Goal: Task Accomplishment & Management: Use online tool/utility

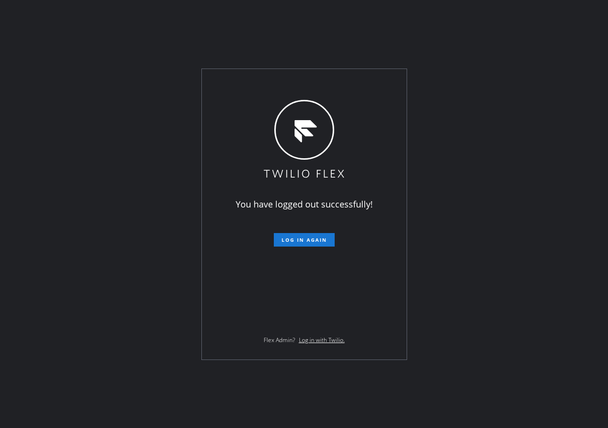
click at [554, 243] on div "You have logged out successfully! Log in again Flex Admin? Log in with Twilio." at bounding box center [304, 214] width 608 height 428
click at [207, 264] on div "You have logged out successfully! Log in again Flex Admin? Log in with Twilio." at bounding box center [304, 214] width 205 height 291
click at [283, 243] on span "Log in again" at bounding box center [304, 240] width 45 height 7
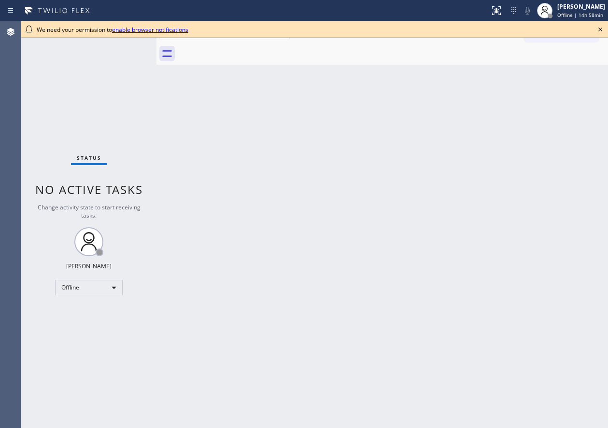
click at [599, 26] on icon at bounding box center [600, 30] width 12 height 12
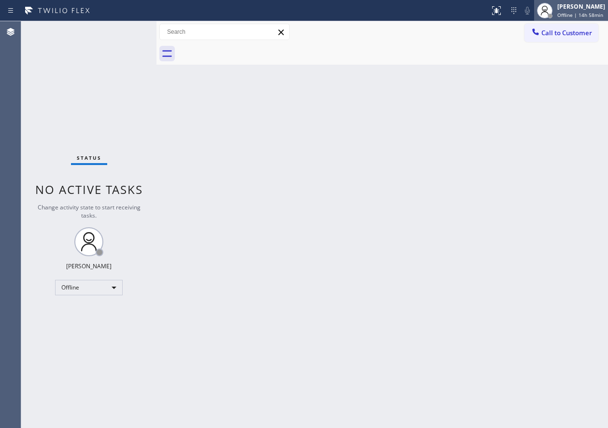
click at [595, 6] on div "[PERSON_NAME]" at bounding box center [581, 6] width 48 height 8
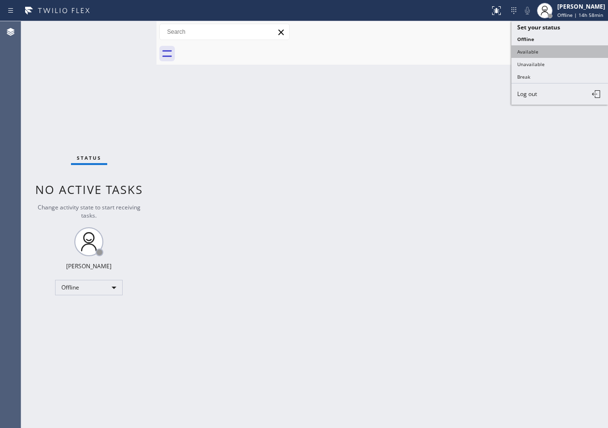
click at [560, 47] on button "Available" at bounding box center [559, 51] width 97 height 13
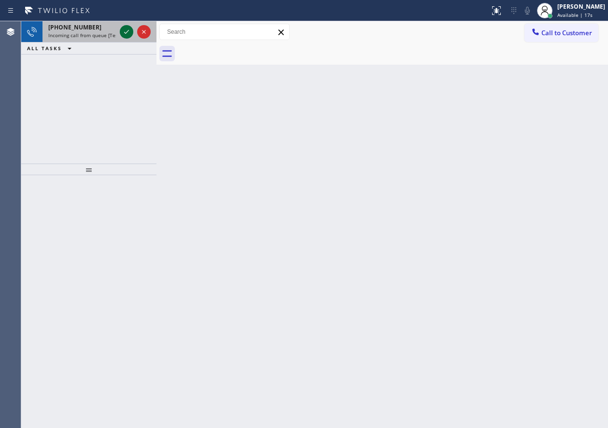
click at [123, 34] on icon at bounding box center [127, 32] width 12 height 12
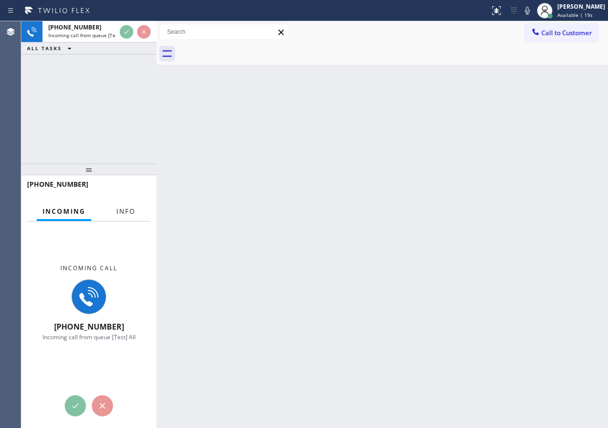
click at [126, 205] on button "Info" at bounding box center [126, 211] width 30 height 19
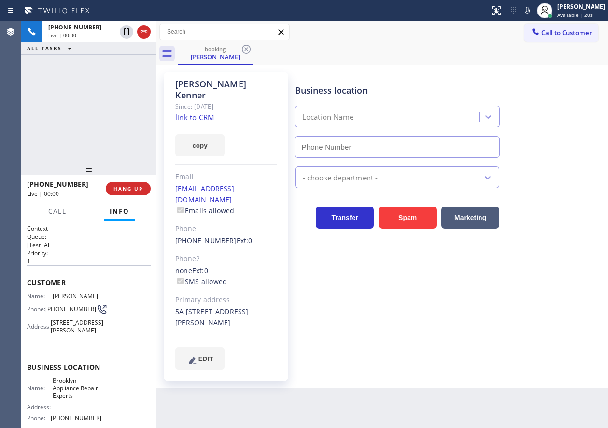
type input "(347) 757-4373"
click at [206, 113] on link "link to CRM" at bounding box center [194, 118] width 39 height 10
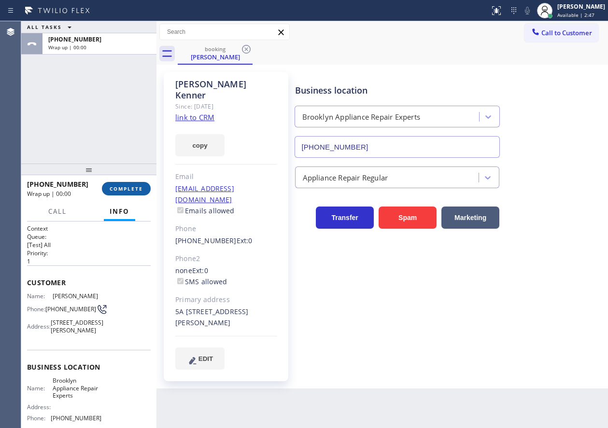
click at [138, 186] on span "COMPLETE" at bounding box center [126, 188] width 33 height 7
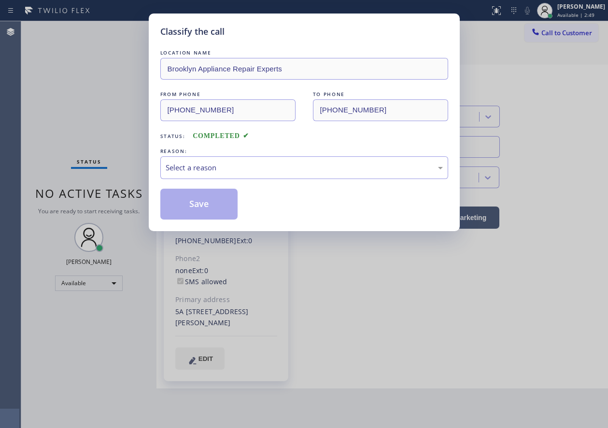
click at [246, 169] on div "Select a reason" at bounding box center [304, 167] width 277 height 11
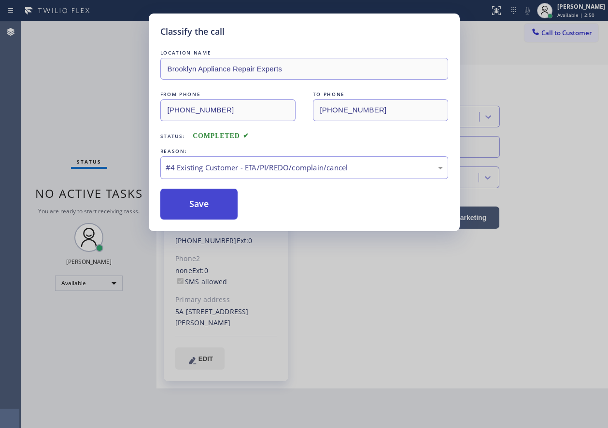
click at [207, 219] on button "Save" at bounding box center [199, 204] width 78 height 31
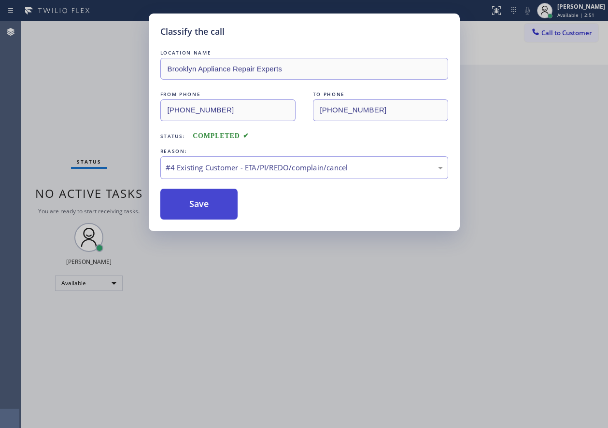
click at [208, 206] on button "Save" at bounding box center [199, 204] width 78 height 31
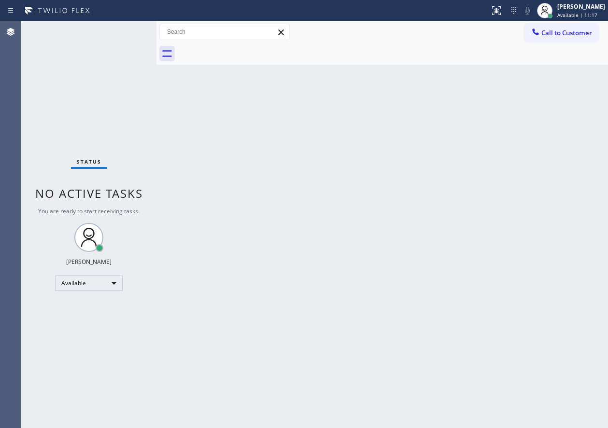
drag, startPoint x: 441, startPoint y: 138, endPoint x: 426, endPoint y: 139, distance: 15.0
click at [441, 138] on div "Back to Dashboard Change Sender ID Customers Technicians Select a contact Outbo…" at bounding box center [381, 224] width 451 height 407
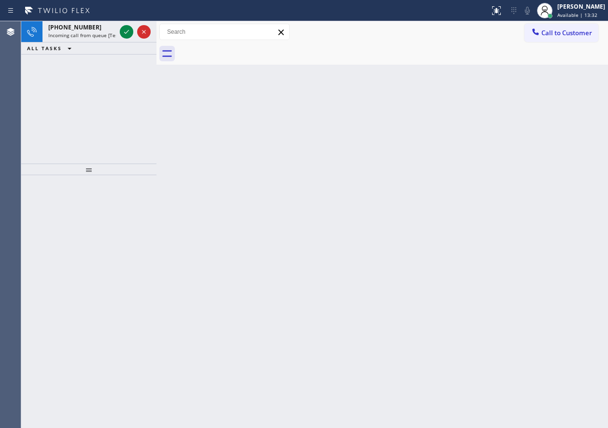
drag, startPoint x: 529, startPoint y: 130, endPoint x: 369, endPoint y: 103, distance: 162.2
click at [529, 130] on div "Back to Dashboard Change Sender ID Customers Technicians Select a contact Outbo…" at bounding box center [381, 224] width 451 height 407
click at [124, 33] on icon at bounding box center [127, 32] width 12 height 12
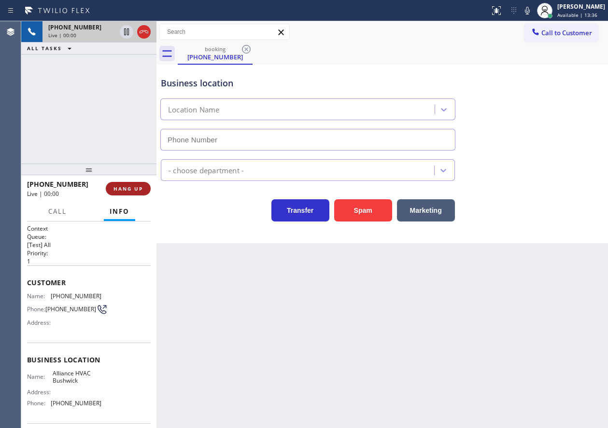
type input "(718) 395-5399"
click at [133, 190] on span "HANG UP" at bounding box center [127, 188] width 29 height 7
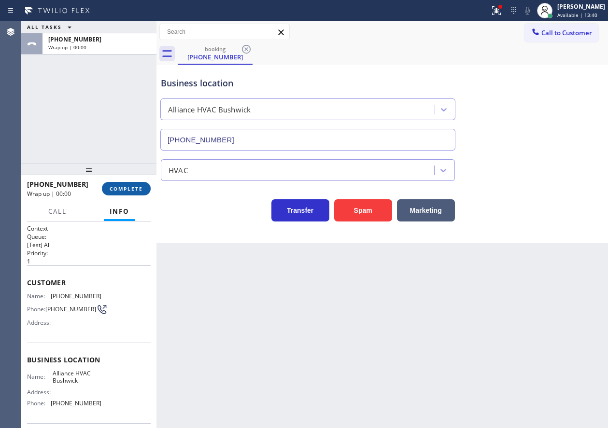
click at [141, 189] on span "COMPLETE" at bounding box center [126, 188] width 33 height 7
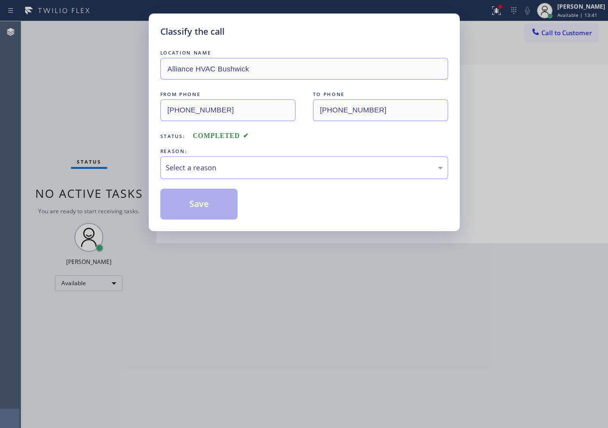
click at [255, 172] on div "Select a reason" at bounding box center [304, 167] width 277 height 11
click at [212, 211] on button "Save" at bounding box center [199, 204] width 78 height 31
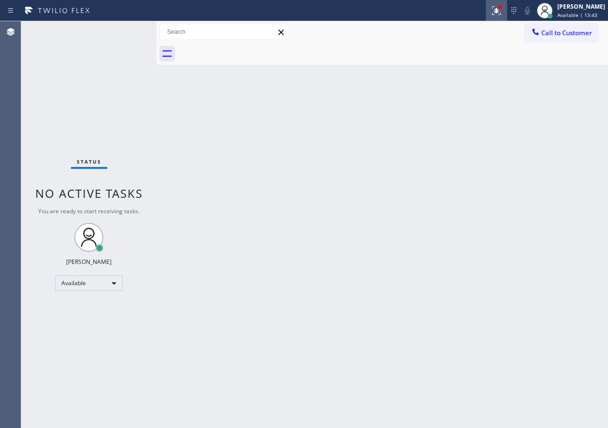
click at [497, 11] on div at bounding box center [496, 11] width 21 height 12
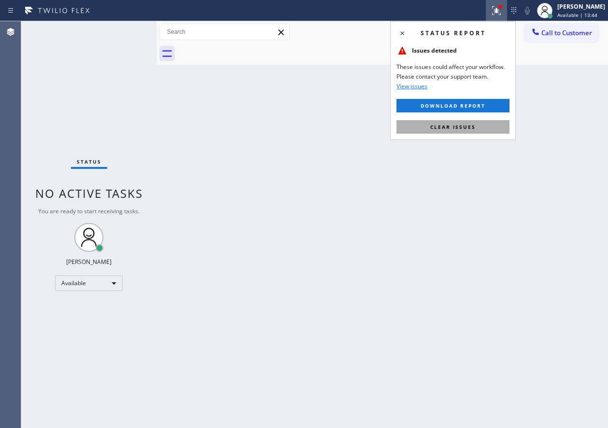
click at [484, 121] on button "Clear issues" at bounding box center [452, 127] width 113 height 14
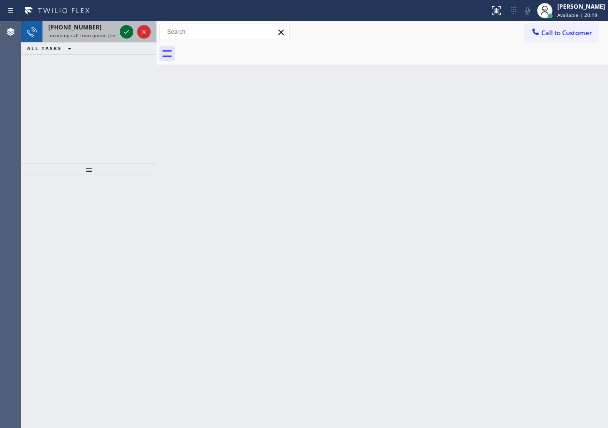
click at [120, 32] on div at bounding box center [127, 32] width 14 height 12
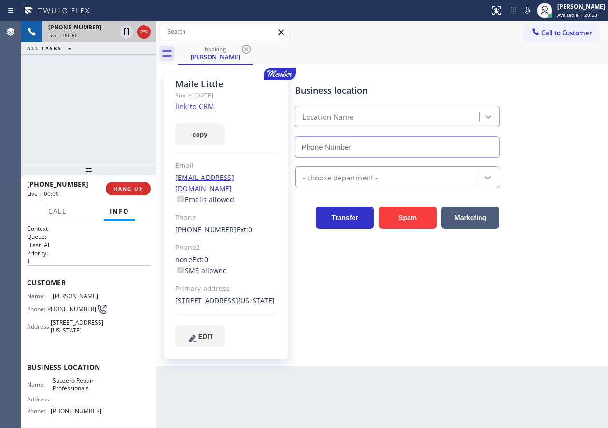
type input "(929) 203-9053"
click at [195, 103] on link "link to CRM" at bounding box center [194, 106] width 39 height 10
click at [134, 184] on button "HANG UP" at bounding box center [128, 189] width 45 height 14
click at [131, 190] on span "HANG UP" at bounding box center [127, 188] width 29 height 7
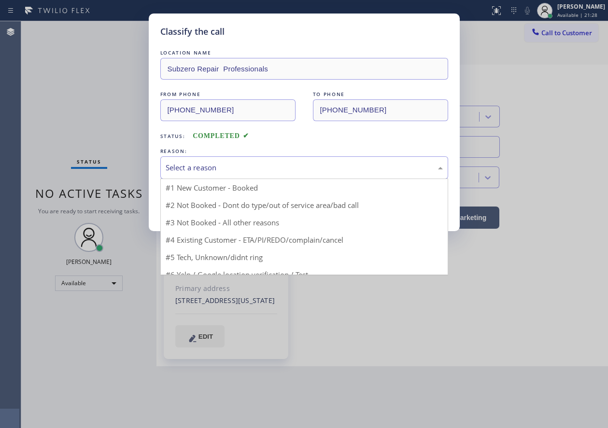
click at [230, 167] on div "Select a reason" at bounding box center [304, 167] width 277 height 11
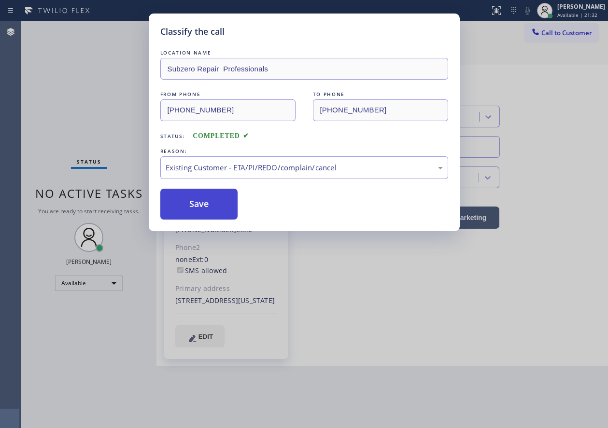
click at [191, 202] on button "Save" at bounding box center [199, 204] width 78 height 31
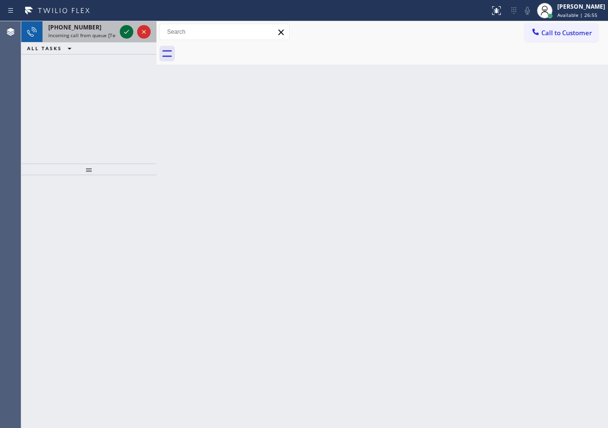
click at [126, 33] on icon at bounding box center [126, 32] width 5 height 4
click at [92, 42] on div "ALL TASKS ALL TASKS ACTIVE TASKS TASKS IN WRAP UP" at bounding box center [88, 48] width 135 height 12
click at [92, 39] on div "+12035175409 Incoming call from queue [Test] All" at bounding box center [79, 31] width 75 height 21
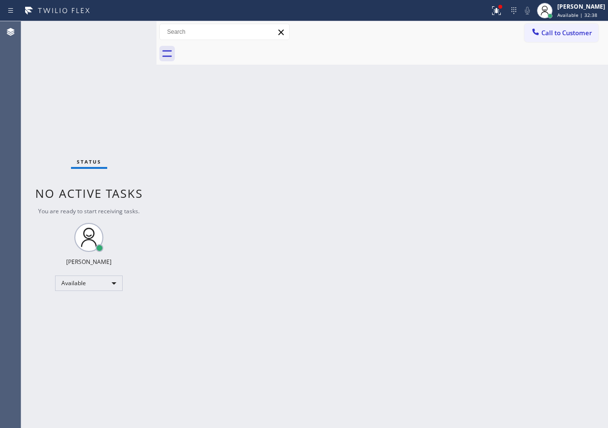
click at [164, 256] on div "Back to Dashboard Change Sender ID Customers Technicians Select a contact Outbo…" at bounding box center [381, 224] width 451 height 407
click at [585, 93] on div "Back to Dashboard Change Sender ID Customers Technicians Select a contact Outbo…" at bounding box center [381, 224] width 451 height 407
click at [576, 154] on div "Back to Dashboard Change Sender ID Customers Technicians Select a contact Outbo…" at bounding box center [381, 224] width 451 height 407
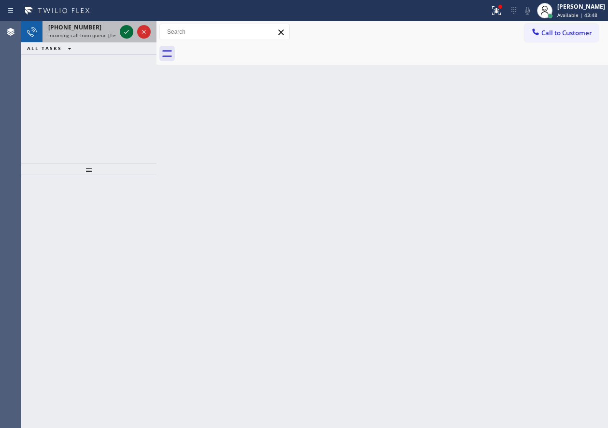
click at [125, 32] on icon at bounding box center [127, 32] width 12 height 12
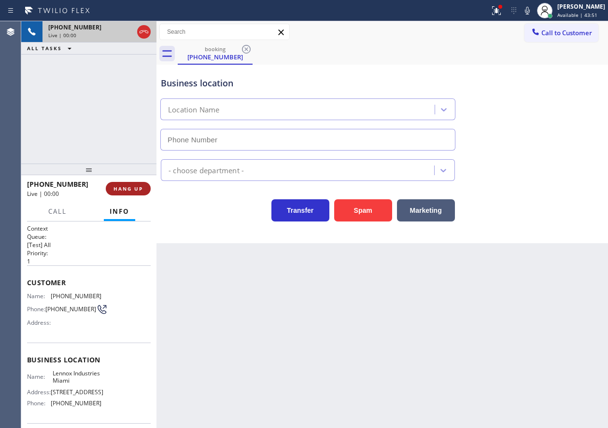
type input "(305) 257-9866"
click at [120, 189] on span "HANG UP" at bounding box center [127, 188] width 29 height 7
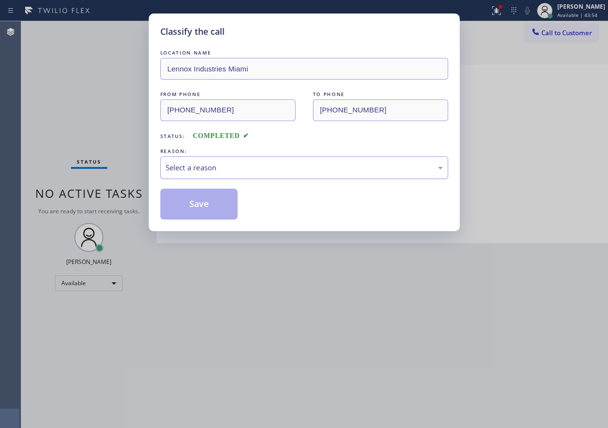
click at [211, 170] on div "Select a reason" at bounding box center [304, 167] width 277 height 11
click at [197, 209] on button "Save" at bounding box center [199, 204] width 78 height 31
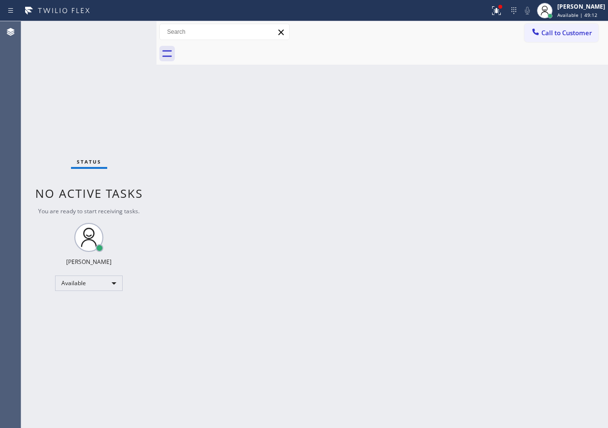
click at [519, 76] on div "Back to Dashboard Change Sender ID Customers Technicians Select a contact Outbo…" at bounding box center [381, 224] width 451 height 407
click at [499, 5] on div at bounding box center [496, 11] width 21 height 12
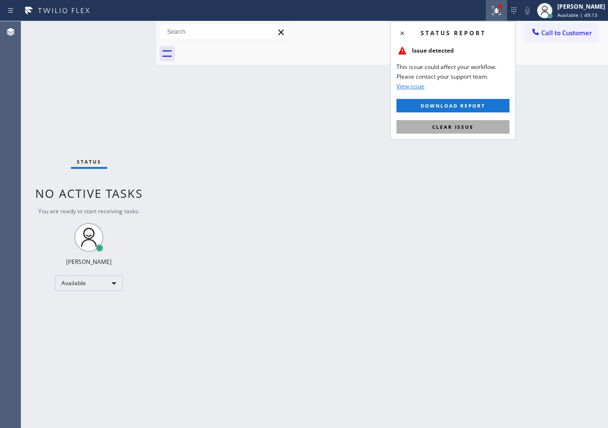
click at [432, 122] on button "Clear issue" at bounding box center [452, 127] width 113 height 14
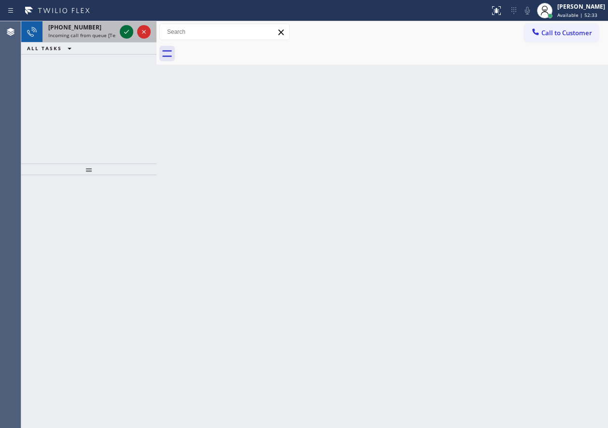
click at [127, 33] on icon at bounding box center [126, 32] width 5 height 4
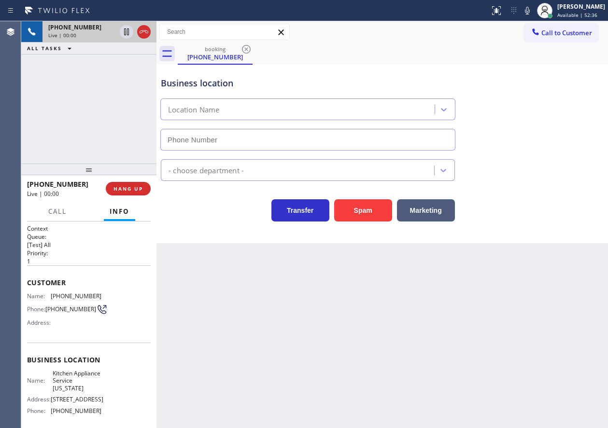
type input "(718) 682-7364"
click at [133, 188] on span "HANG UP" at bounding box center [127, 188] width 29 height 7
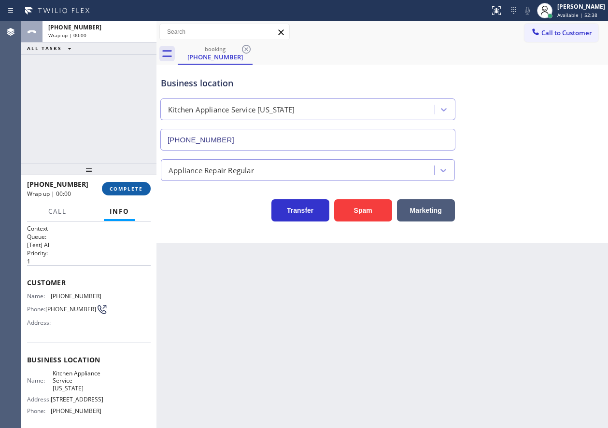
click at [133, 188] on span "COMPLETE" at bounding box center [126, 188] width 33 height 7
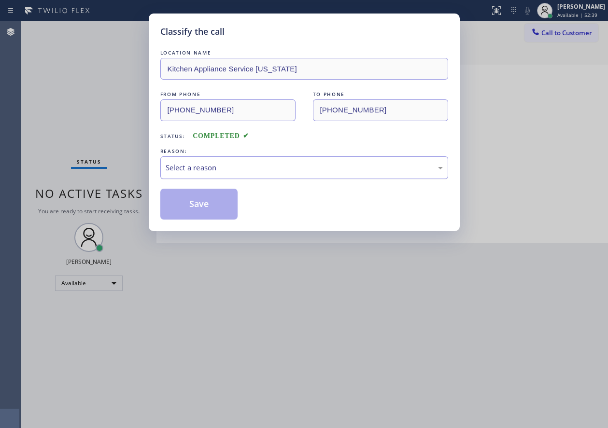
click at [223, 170] on div "Select a reason" at bounding box center [304, 167] width 277 height 11
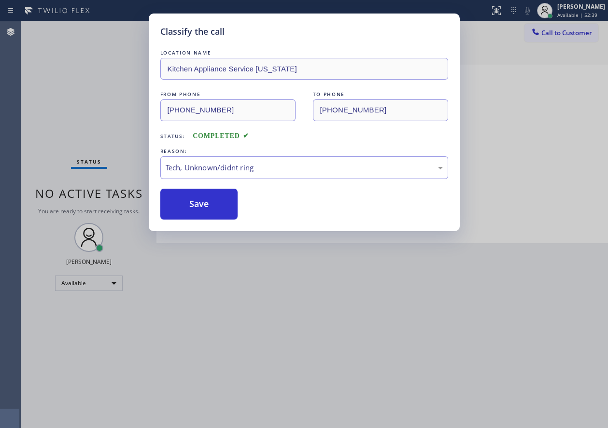
drag, startPoint x: 220, startPoint y: 237, endPoint x: 220, endPoint y: 229, distance: 7.2
click at [212, 212] on button "Save" at bounding box center [199, 204] width 78 height 31
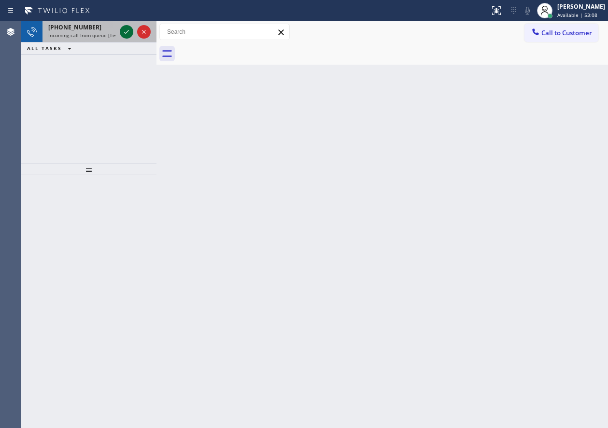
click at [123, 27] on icon at bounding box center [127, 32] width 12 height 12
click at [123, 30] on icon at bounding box center [127, 32] width 12 height 12
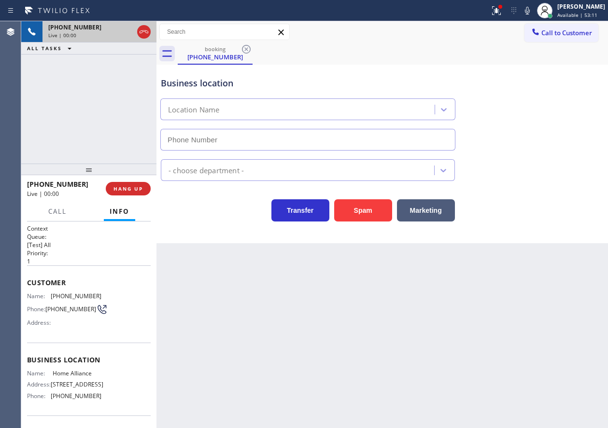
type input "(877) 777-0796"
click at [123, 190] on span "HANG UP" at bounding box center [127, 188] width 29 height 7
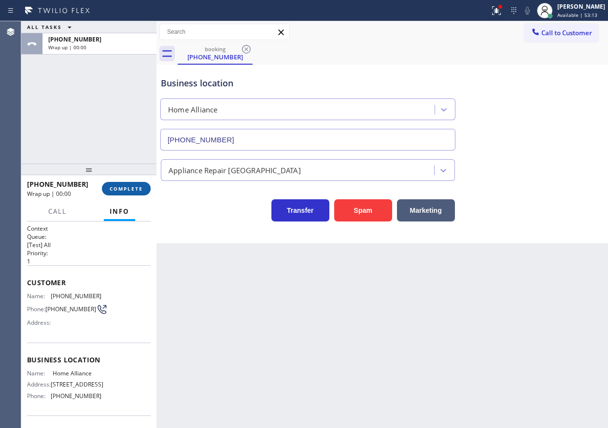
click at [123, 190] on span "COMPLETE" at bounding box center [126, 188] width 33 height 7
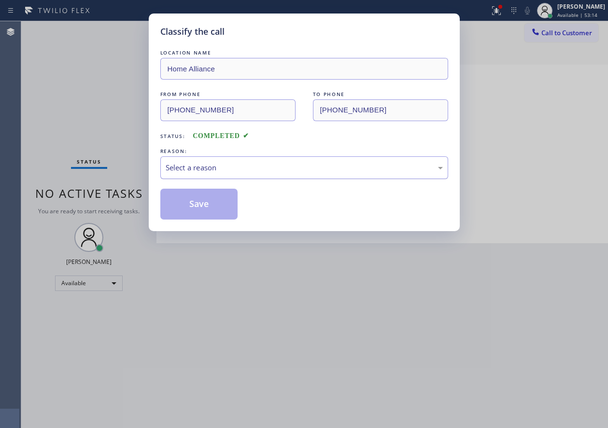
drag, startPoint x: 219, startPoint y: 168, endPoint x: 219, endPoint y: 174, distance: 6.3
click at [219, 174] on div "Select a reason" at bounding box center [304, 167] width 288 height 23
click at [193, 208] on button "Save" at bounding box center [199, 204] width 78 height 31
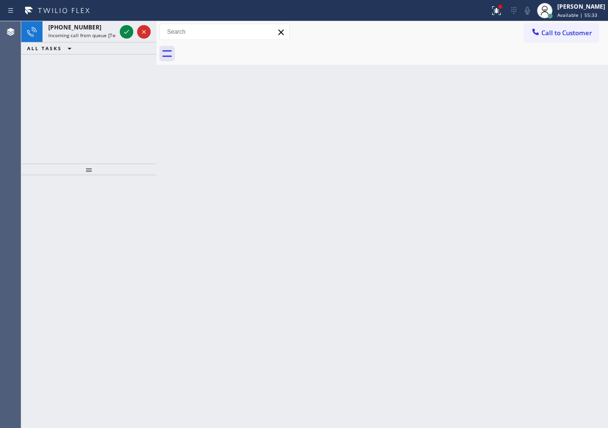
click at [126, 32] on icon at bounding box center [127, 32] width 12 height 12
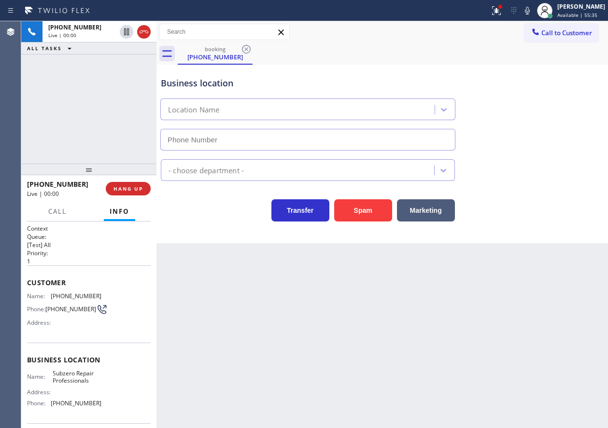
type input "(630) 394-6070"
click at [84, 382] on span "Subzero Repair Professionals" at bounding box center [77, 377] width 48 height 15
copy span "Subzero Repair Professionals"
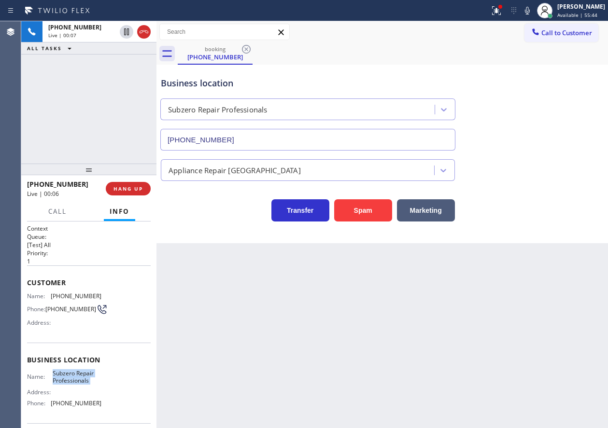
click at [261, 140] on input "(630) 394-6070" at bounding box center [307, 140] width 295 height 22
click at [64, 296] on span "(847) 899-6972" at bounding box center [76, 296] width 51 height 7
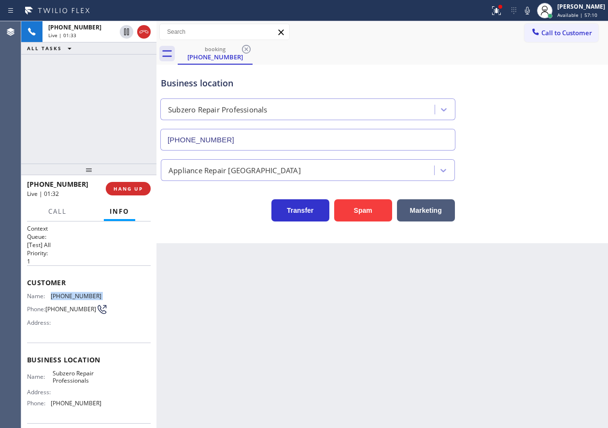
click at [64, 296] on span "(847) 899-6972" at bounding box center [76, 296] width 51 height 7
copy span "(847) 899-6972"
click at [139, 188] on span "HANG UP" at bounding box center [127, 188] width 29 height 7
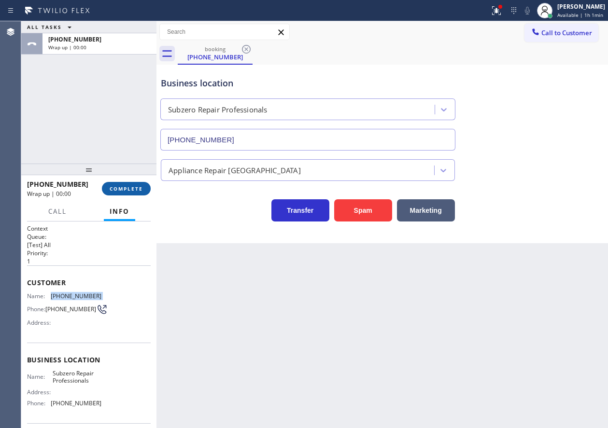
click at [139, 188] on span "COMPLETE" at bounding box center [126, 188] width 33 height 7
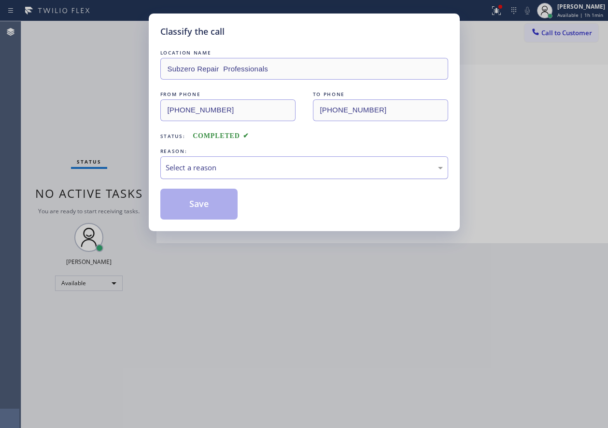
click at [199, 162] on div "Select a reason" at bounding box center [304, 167] width 277 height 11
drag, startPoint x: 194, startPoint y: 202, endPoint x: 356, endPoint y: 48, distance: 223.0
click at [196, 201] on button "Save" at bounding box center [199, 204] width 78 height 31
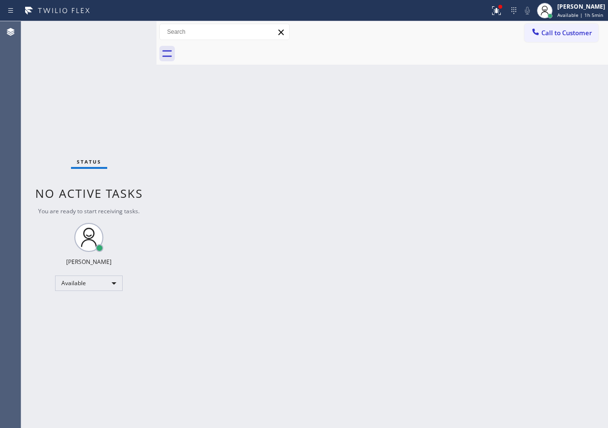
click at [467, 141] on div "Back to Dashboard Change Sender ID Customers Technicians Select a contact Outbo…" at bounding box center [381, 224] width 451 height 407
click at [566, 2] on div "Paula Arnado" at bounding box center [580, 6] width 49 height 8
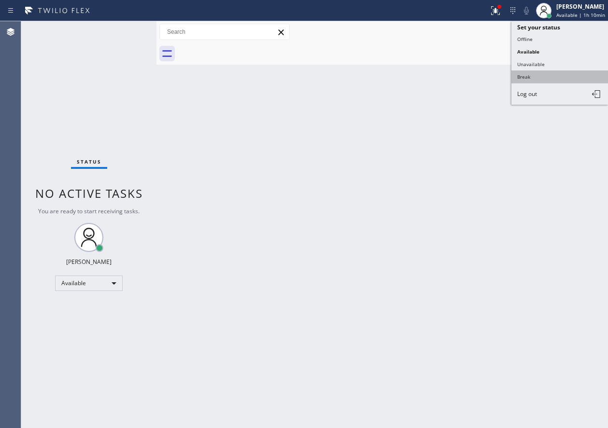
click at [542, 73] on button "Break" at bounding box center [559, 77] width 97 height 13
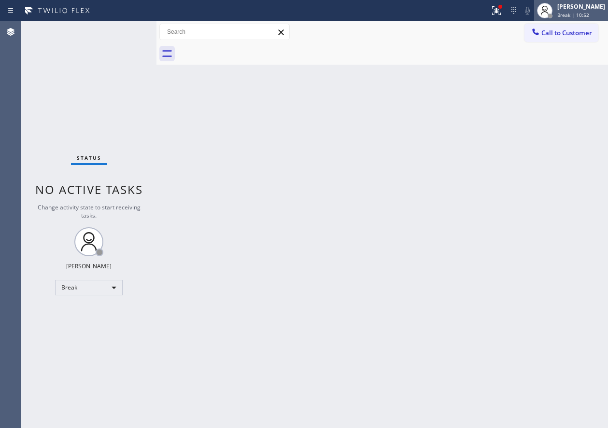
click at [568, 14] on span "Break | 10:52" at bounding box center [573, 15] width 32 height 7
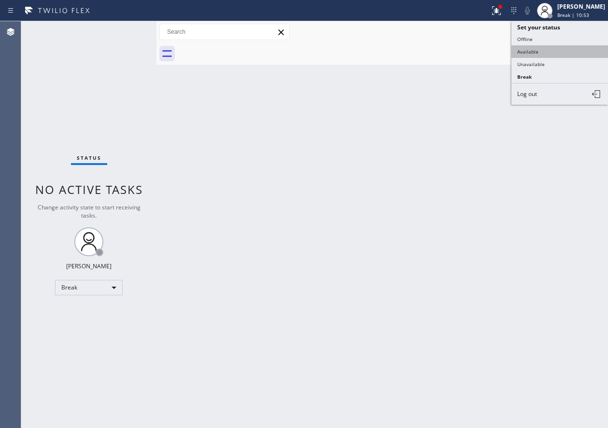
click at [568, 56] on button "Available" at bounding box center [559, 51] width 97 height 13
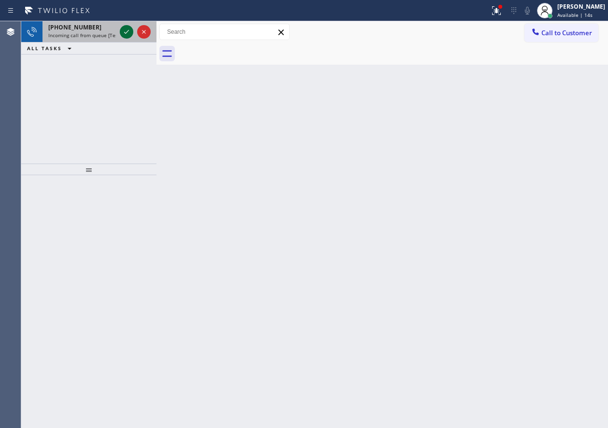
click at [126, 32] on icon at bounding box center [127, 32] width 12 height 12
click at [127, 33] on icon at bounding box center [127, 32] width 12 height 12
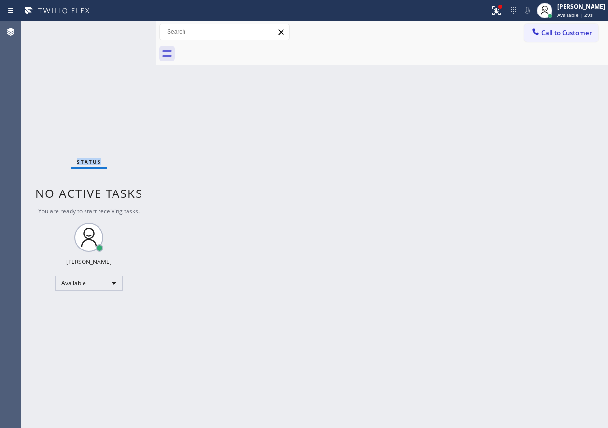
click at [127, 33] on div "Status No active tasks You are ready to start receiving tasks. Paula Arnado Ava…" at bounding box center [88, 224] width 135 height 407
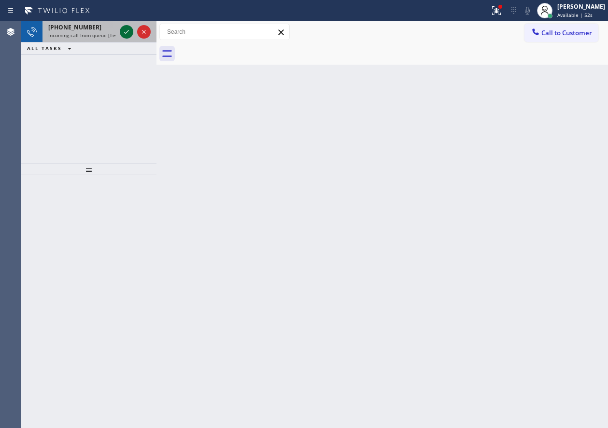
click at [126, 34] on icon at bounding box center [127, 32] width 12 height 12
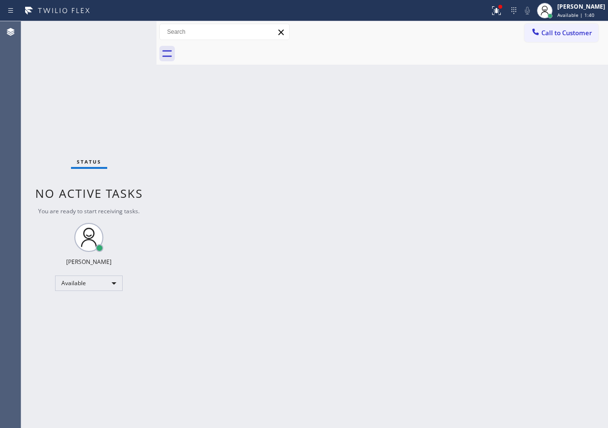
click at [126, 34] on div "Status No active tasks You are ready to start receiving tasks. Paula Arnado Ava…" at bounding box center [88, 224] width 135 height 407
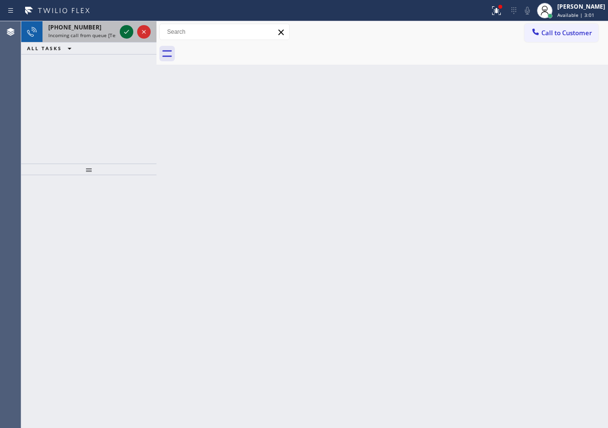
click at [127, 35] on icon at bounding box center [127, 32] width 12 height 12
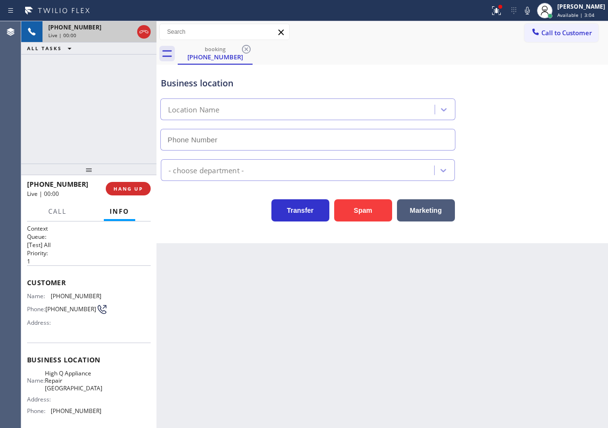
type input "(862) 288-7766"
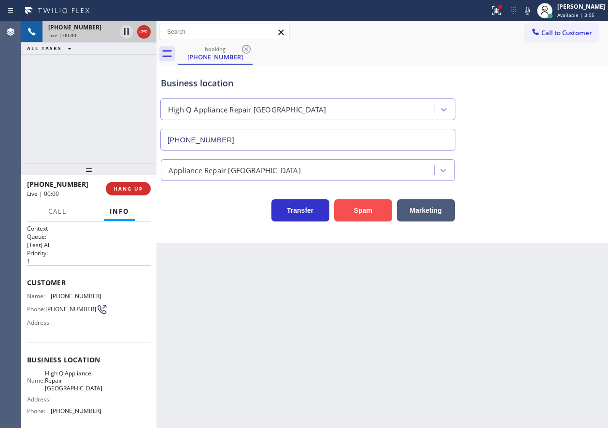
click at [370, 220] on button "Spam" at bounding box center [363, 210] width 58 height 22
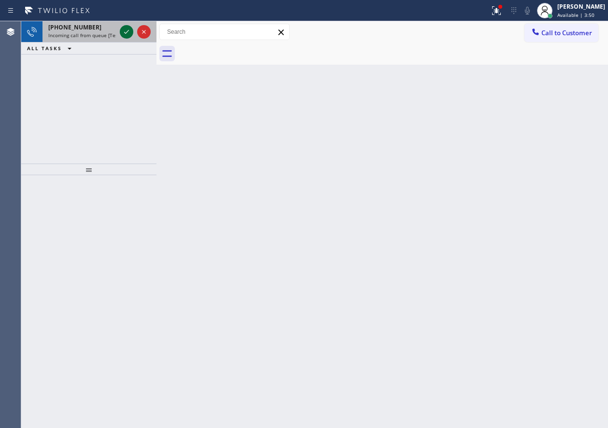
click at [125, 31] on icon at bounding box center [127, 32] width 12 height 12
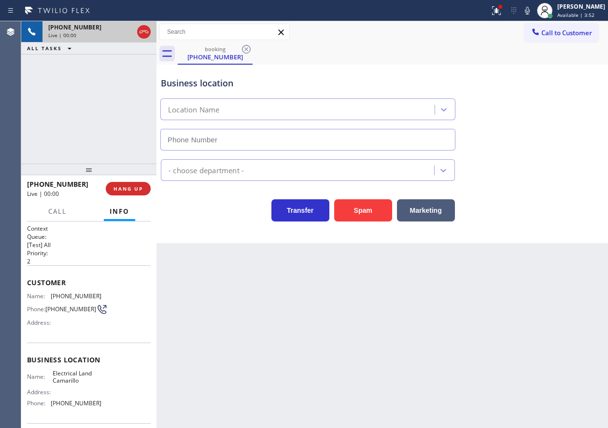
type input "(805) 892-6898"
click at [137, 192] on span "HANG UP" at bounding box center [127, 188] width 29 height 7
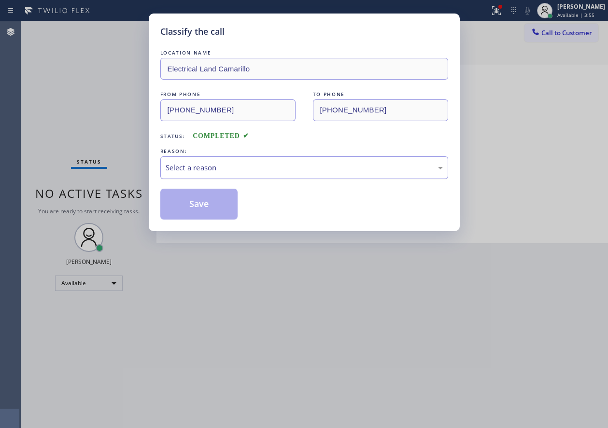
click at [222, 170] on div "Select a reason" at bounding box center [304, 167] width 277 height 11
click at [194, 202] on button "Save" at bounding box center [199, 204] width 78 height 31
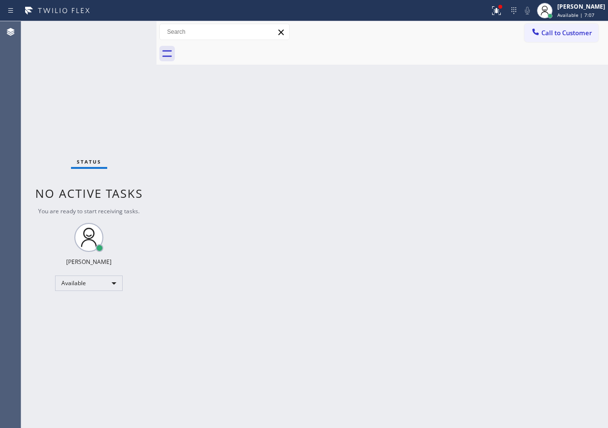
click at [126, 32] on div "Status No active tasks You are ready to start receiving tasks. Paula Arnado Ava…" at bounding box center [88, 224] width 135 height 407
click at [487, 190] on div "Back to Dashboard Change Sender ID Customers Technicians Select a contact Outbo…" at bounding box center [381, 224] width 451 height 407
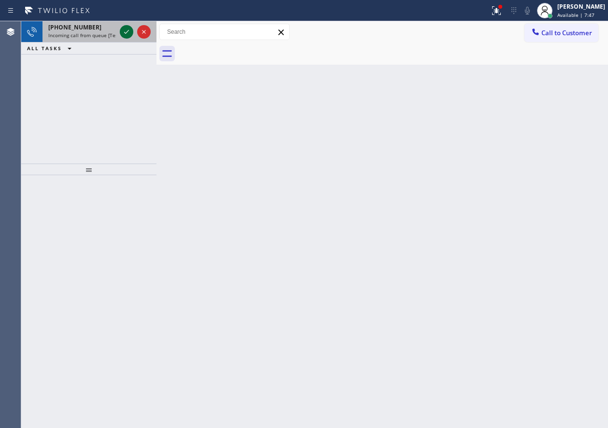
click at [125, 32] on icon at bounding box center [126, 32] width 5 height 4
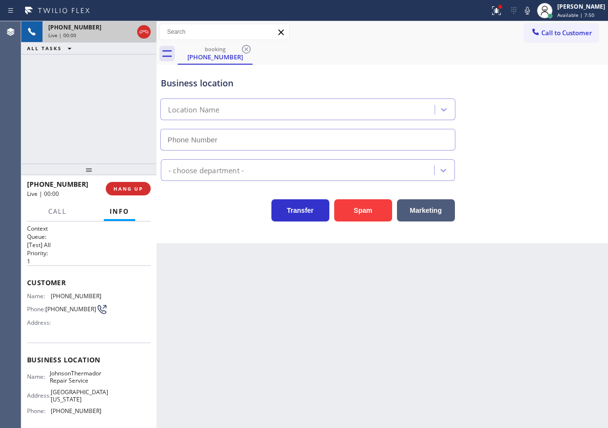
type input "(215) 544-2781"
click at [71, 381] on span "JohnsonThermador Repair Service" at bounding box center [76, 377] width 52 height 15
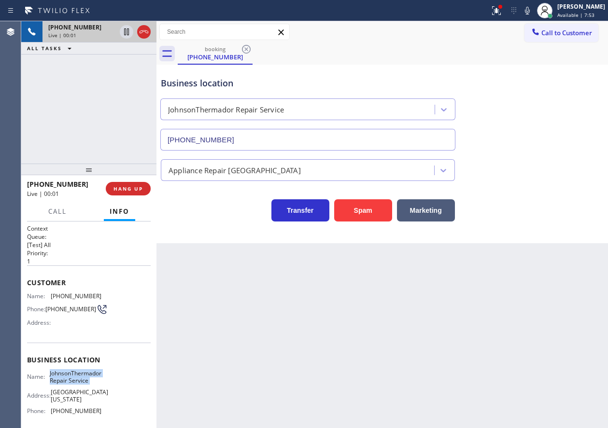
click at [71, 381] on span "JohnsonThermador Repair Service" at bounding box center [76, 377] width 52 height 15
copy span "JohnsonThermador Repair Service"
click at [274, 133] on input "(215) 544-2781" at bounding box center [307, 140] width 295 height 22
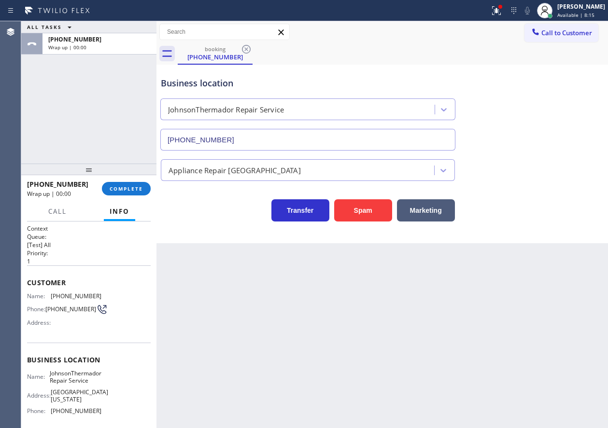
click at [129, 181] on div "+13146362468 Wrap up | 00:00 COMPLETE" at bounding box center [89, 188] width 124 height 25
click at [138, 189] on span "COMPLETE" at bounding box center [126, 188] width 33 height 7
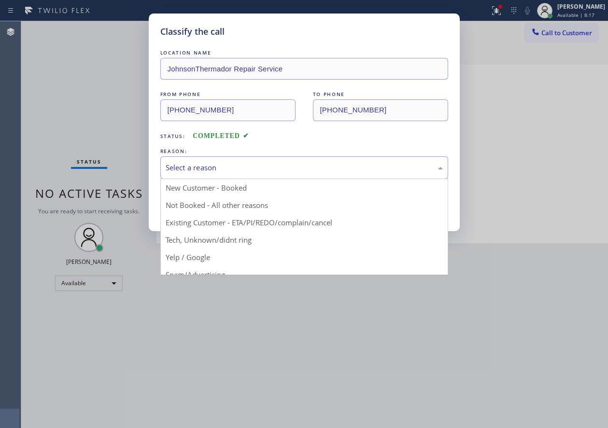
click at [200, 159] on div "Select a reason" at bounding box center [304, 167] width 288 height 23
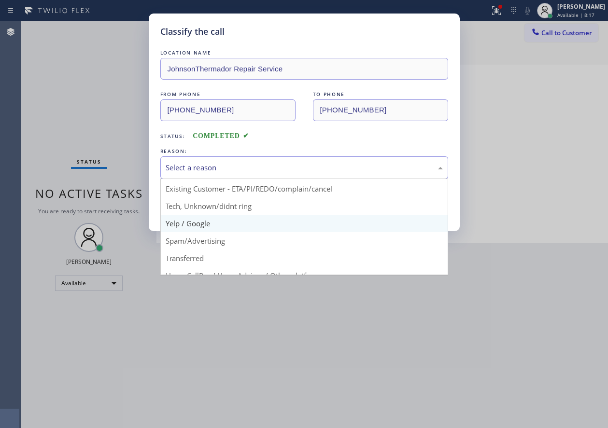
scroll to position [48, 0]
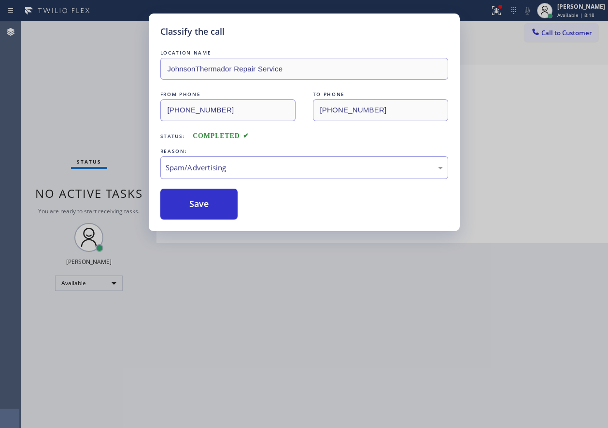
click at [192, 220] on div "Classify the call LOCATION NAME JohnsonThermador Repair Service FROM PHONE (314…" at bounding box center [304, 123] width 311 height 218
click at [195, 209] on button "Save" at bounding box center [199, 204] width 78 height 31
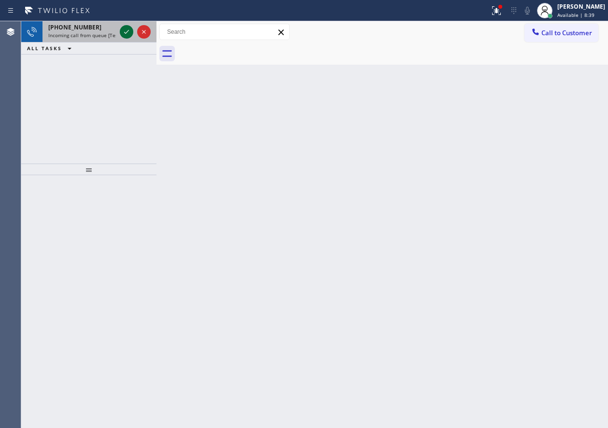
click at [127, 32] on icon at bounding box center [126, 32] width 5 height 4
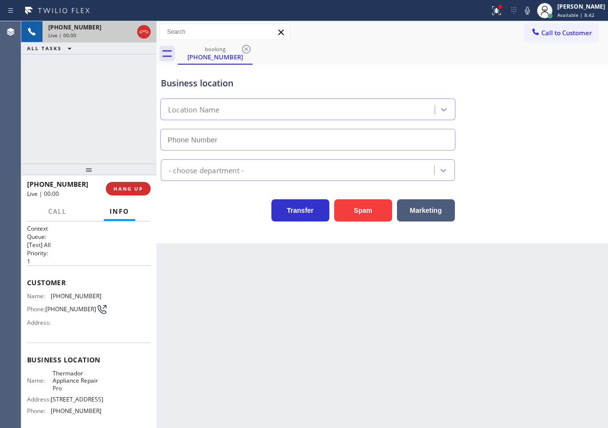
type input "(215) 608-3565"
click at [131, 184] on button "HANG UP" at bounding box center [128, 189] width 45 height 14
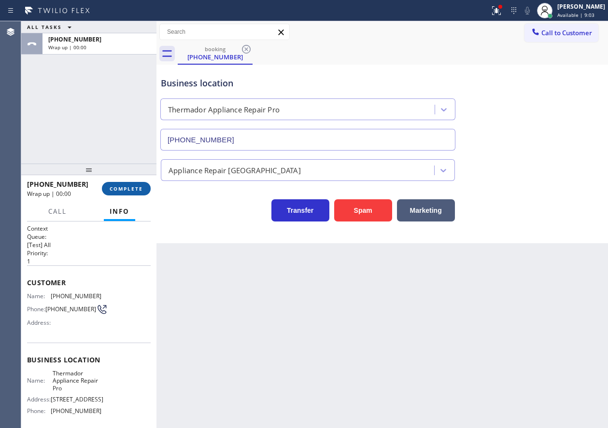
click at [129, 188] on span "COMPLETE" at bounding box center [126, 188] width 33 height 7
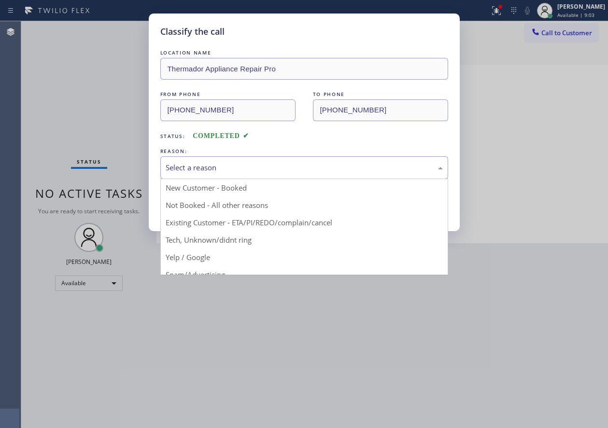
click at [259, 163] on div "Select a reason" at bounding box center [304, 167] width 277 height 11
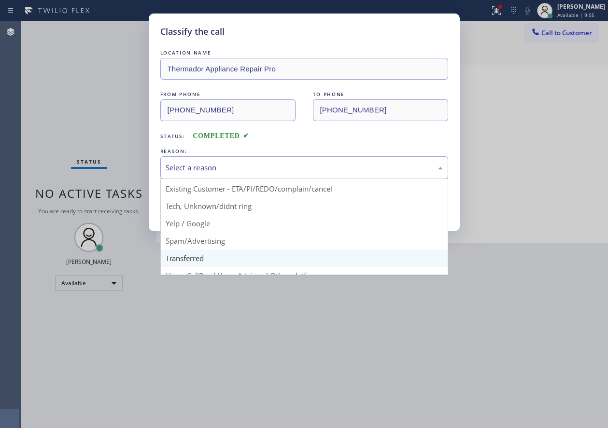
scroll to position [48, 0]
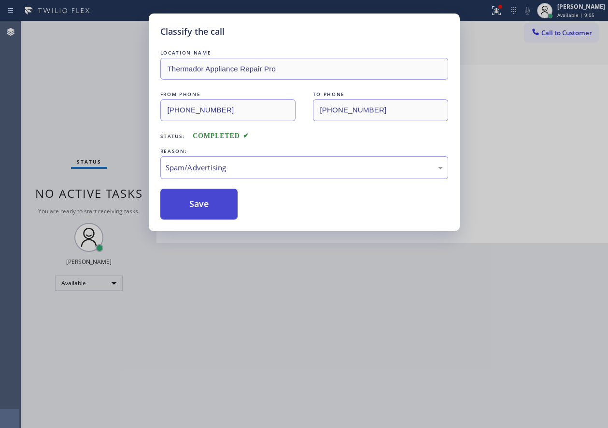
click at [208, 213] on button "Save" at bounding box center [199, 204] width 78 height 31
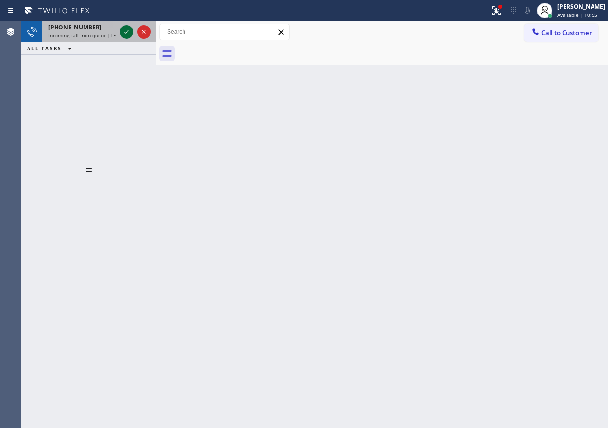
click at [129, 30] on icon at bounding box center [127, 32] width 12 height 12
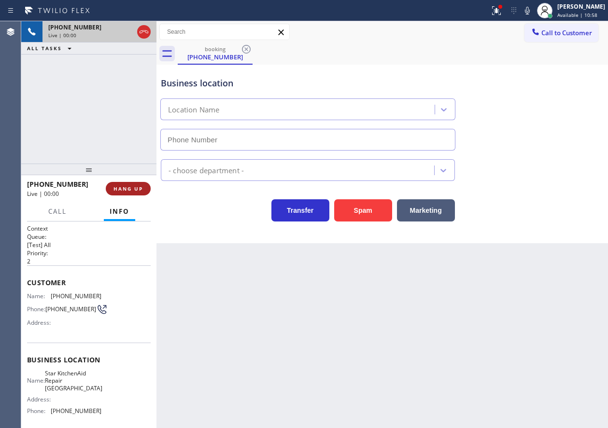
type input "(215) 867-6595"
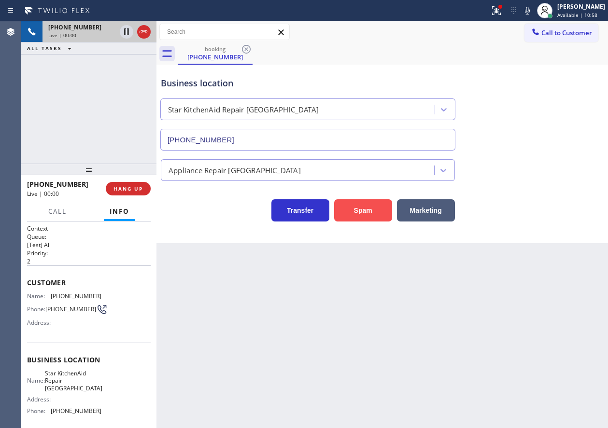
click at [358, 211] on button "Spam" at bounding box center [363, 210] width 58 height 22
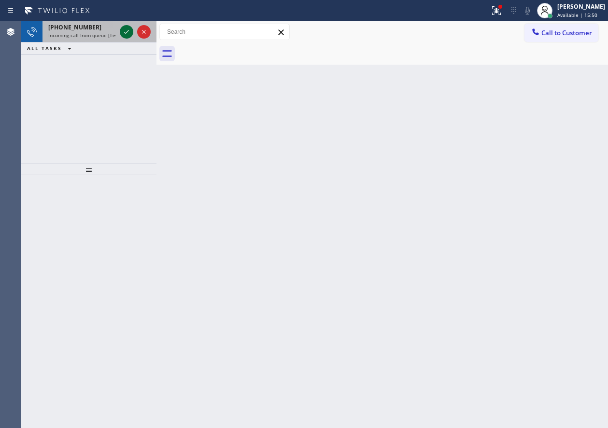
click at [123, 32] on icon at bounding box center [127, 32] width 12 height 12
click at [124, 31] on icon at bounding box center [127, 32] width 12 height 12
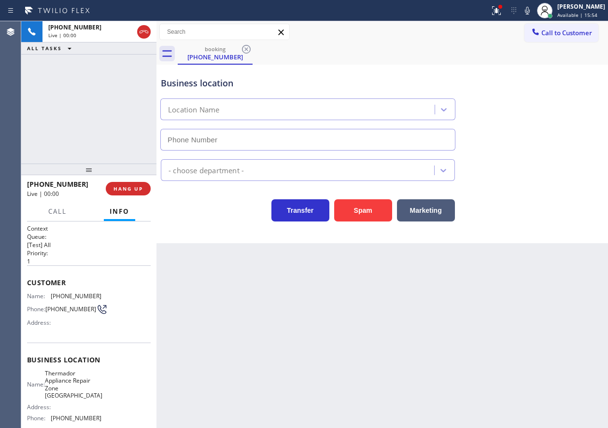
type input "(929) 415-8272"
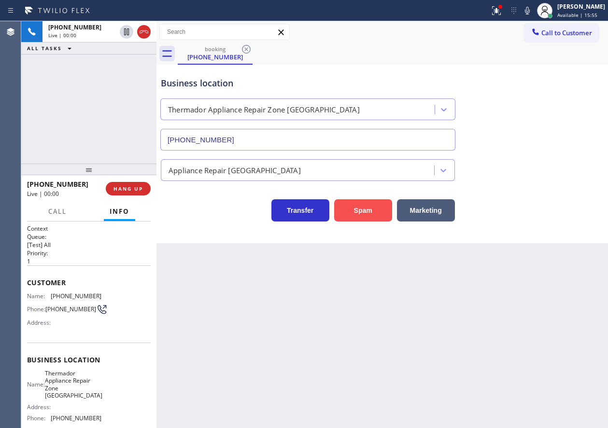
click at [370, 212] on button "Spam" at bounding box center [363, 210] width 58 height 22
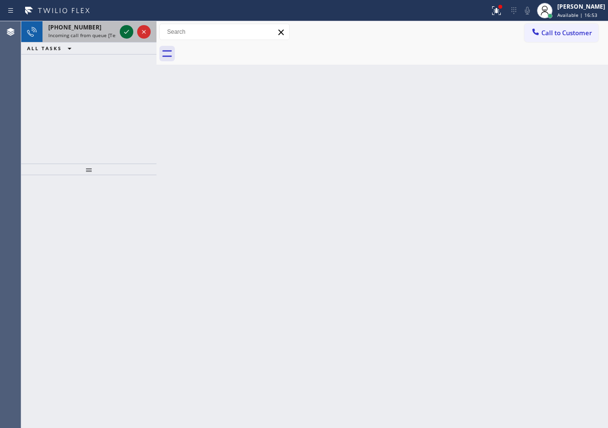
click at [127, 31] on icon at bounding box center [127, 32] width 12 height 12
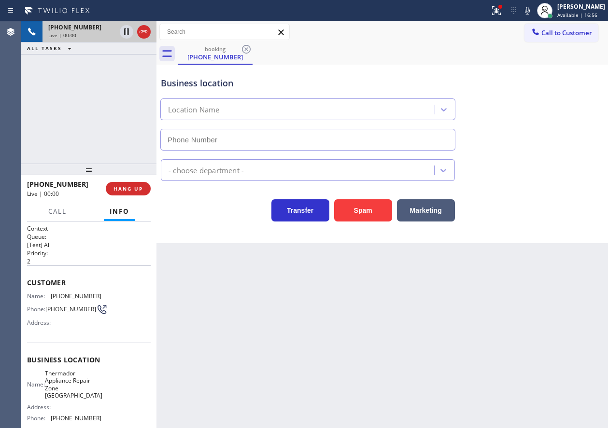
type input "(773) 900-6500"
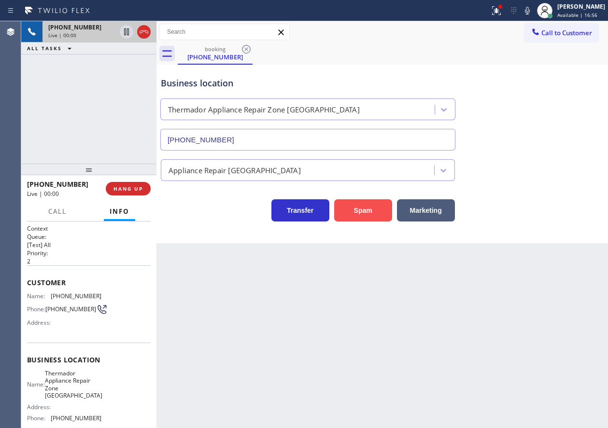
click at [367, 205] on button "Spam" at bounding box center [363, 210] width 58 height 22
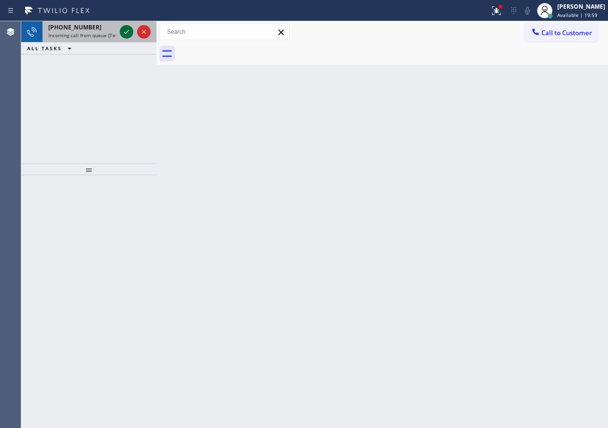
click at [123, 29] on icon at bounding box center [127, 32] width 12 height 12
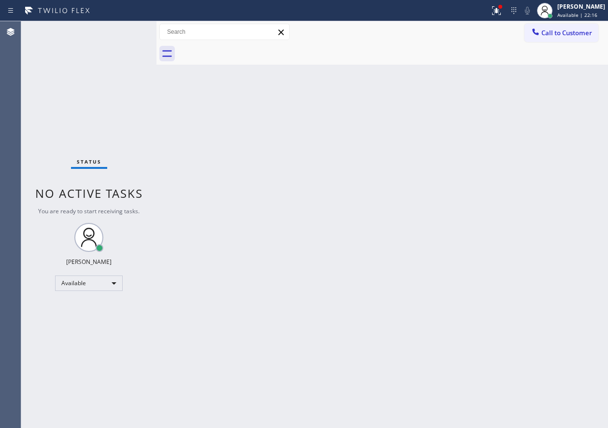
drag, startPoint x: 501, startPoint y: 15, endPoint x: 504, endPoint y: 41, distance: 25.2
click at [501, 15] on icon at bounding box center [497, 11] width 12 height 12
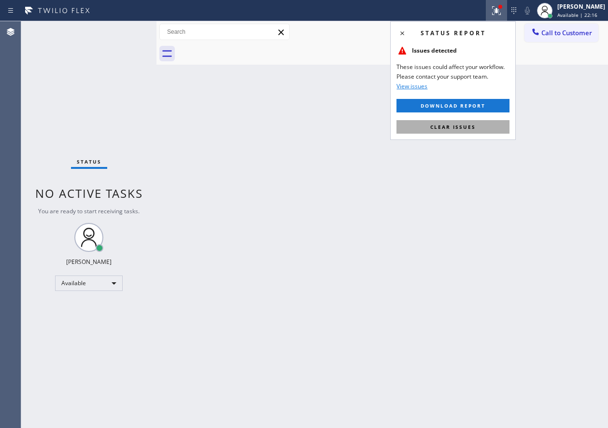
click at [501, 123] on button "Clear issues" at bounding box center [452, 127] width 113 height 14
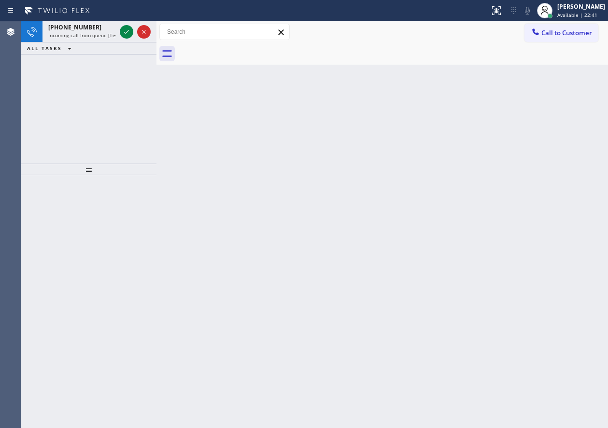
click at [590, 201] on div "Back to Dashboard Change Sender ID Customers Technicians Select a contact Outbo…" at bounding box center [381, 224] width 451 height 407
click at [123, 32] on icon at bounding box center [127, 32] width 12 height 12
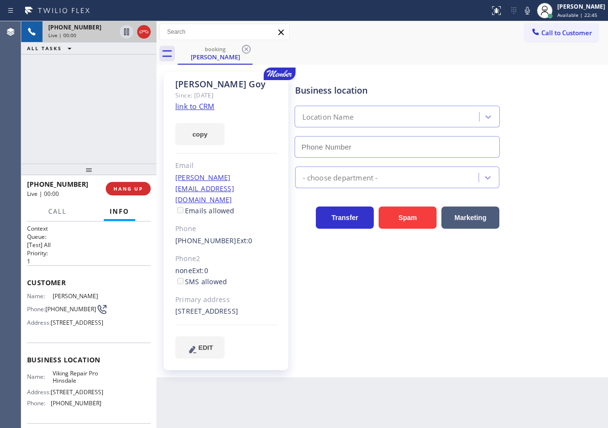
type input "(630) 523-0508"
click at [533, 5] on icon at bounding box center [528, 11] width 12 height 12
click at [530, 8] on icon at bounding box center [527, 11] width 5 height 8
click at [68, 385] on span "Viking Repair Pro Hinsdale" at bounding box center [77, 377] width 48 height 15
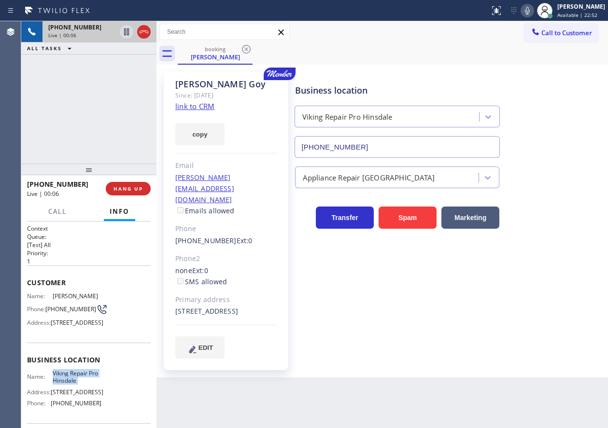
click at [68, 385] on span "Viking Repair Pro Hinsdale" at bounding box center [77, 377] width 48 height 15
copy span "Viking Repair Pro Hinsdale"
click at [360, 147] on input "(630) 523-0508" at bounding box center [398, 147] width 206 height 22
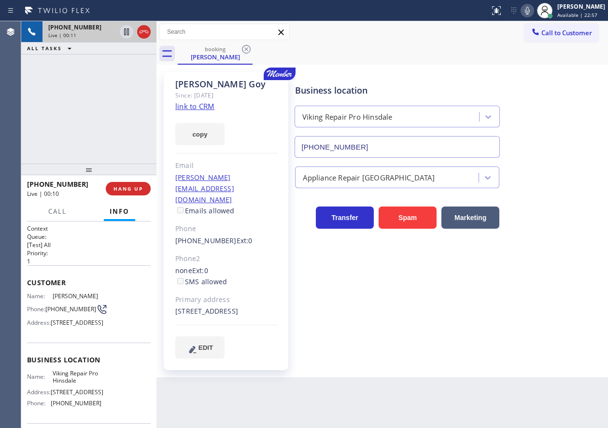
click at [191, 103] on link "link to CRM" at bounding box center [194, 106] width 39 height 10
click at [124, 35] on icon at bounding box center [127, 32] width 12 height 12
click at [533, 9] on icon at bounding box center [528, 11] width 12 height 12
click at [579, 120] on div "Business location Viking Repair Pro Hinsdale (630) 523-0508" at bounding box center [449, 114] width 313 height 87
click at [533, 11] on icon at bounding box center [528, 11] width 12 height 12
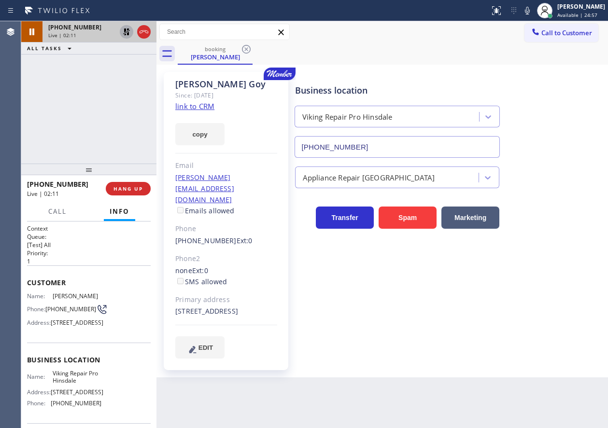
click at [123, 32] on icon at bounding box center [127, 32] width 12 height 12
click at [525, 320] on div "Business location Viking Repair Pro Hinsdale (630) 523-0508 Appliance Repair Hi…" at bounding box center [449, 215] width 313 height 282
click at [533, 11] on icon at bounding box center [528, 11] width 12 height 12
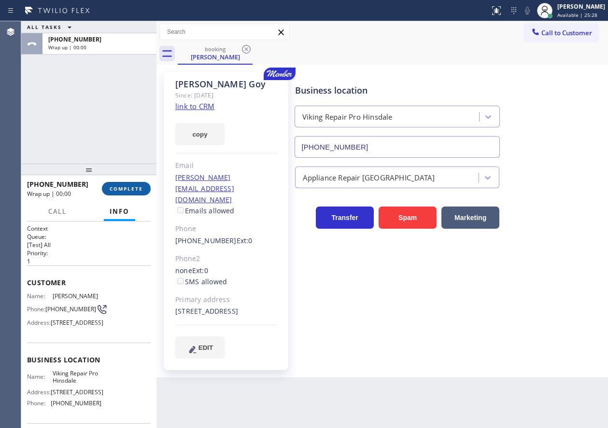
click at [136, 189] on span "COMPLETE" at bounding box center [126, 188] width 33 height 7
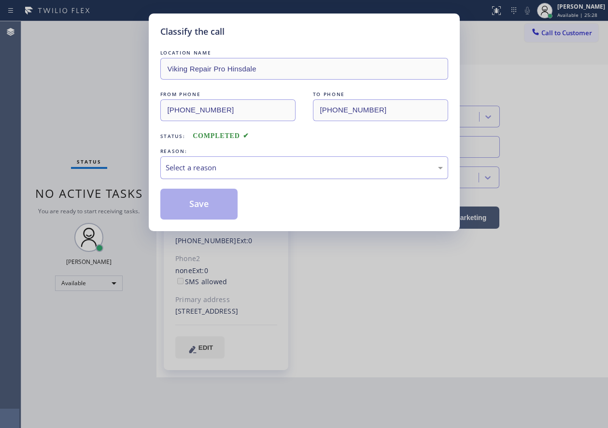
click at [240, 172] on div "Select a reason" at bounding box center [304, 167] width 277 height 11
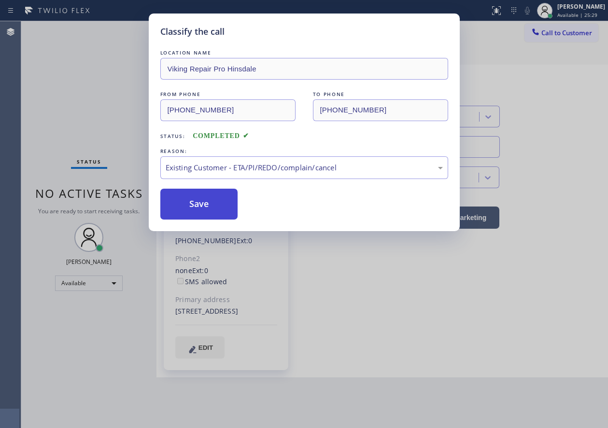
click at [200, 200] on button "Save" at bounding box center [199, 204] width 78 height 31
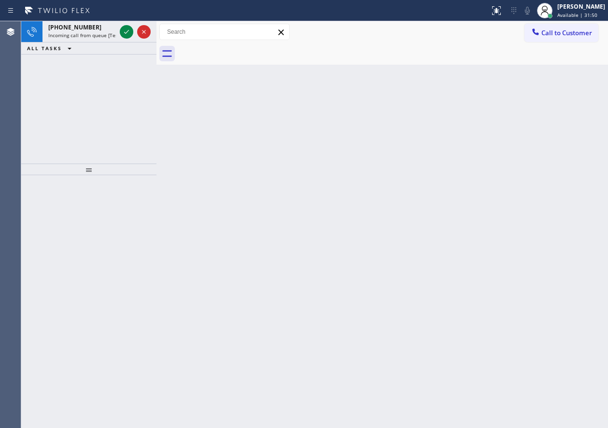
click at [124, 29] on icon at bounding box center [127, 32] width 12 height 12
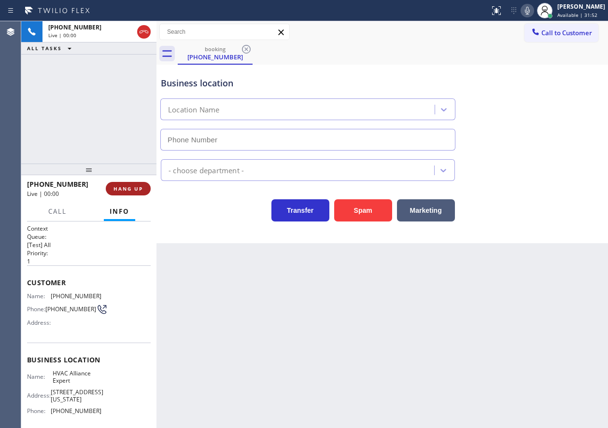
type input "(855) 999-4417"
click at [132, 185] on span "HANG UP" at bounding box center [127, 188] width 29 height 7
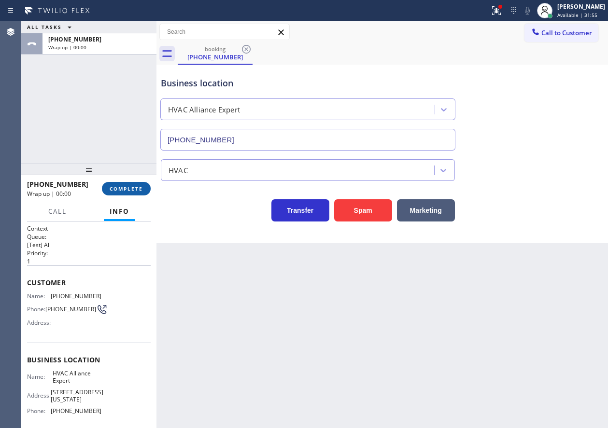
click at [136, 185] on button "COMPLETE" at bounding box center [126, 189] width 49 height 14
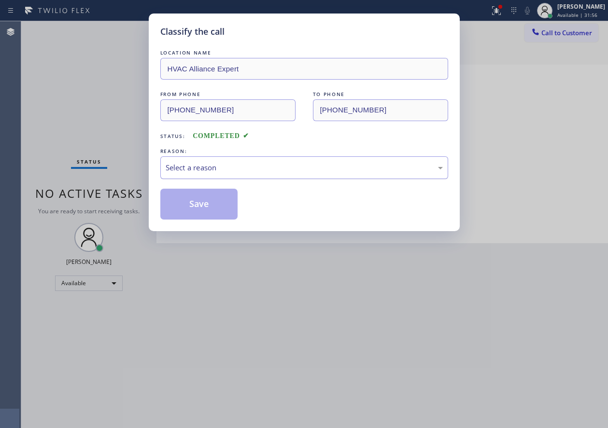
click at [212, 167] on div "Select a reason" at bounding box center [304, 167] width 277 height 11
click at [198, 196] on button "Save" at bounding box center [199, 204] width 78 height 31
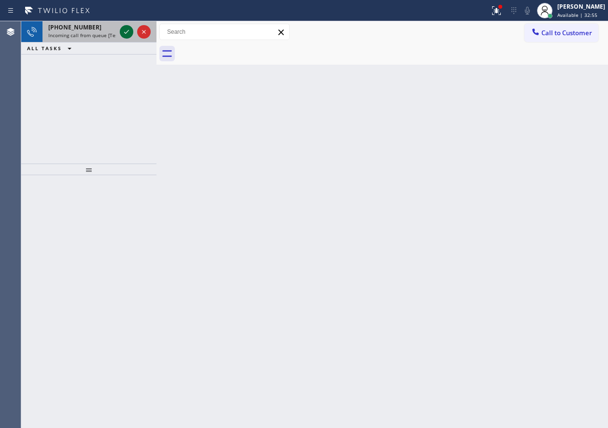
click at [125, 36] on icon at bounding box center [127, 32] width 12 height 12
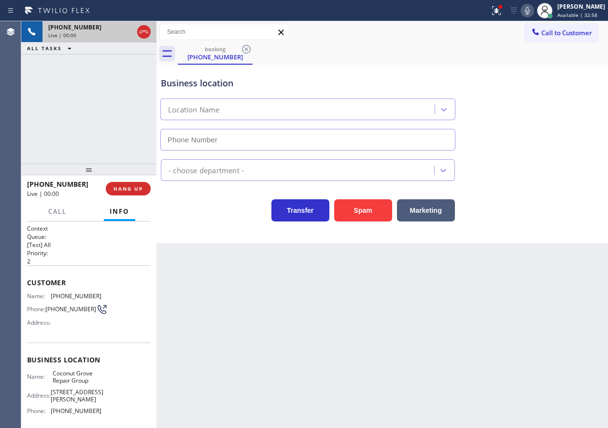
type input "(786) 520-2766"
click at [93, 378] on span "Coconut Grove Repair Group" at bounding box center [77, 377] width 48 height 15
copy span "Coconut Grove Repair Group"
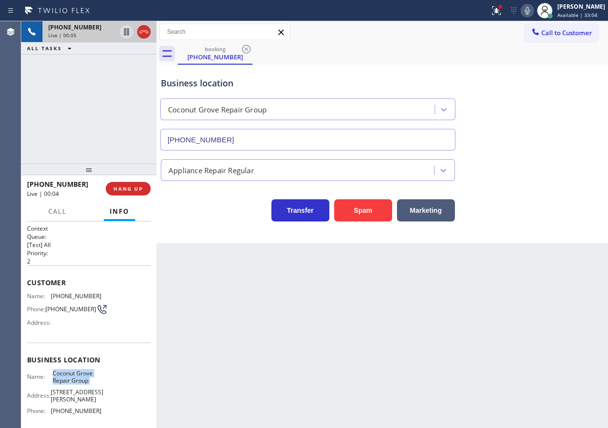
click at [253, 148] on input "(786) 520-2766" at bounding box center [307, 140] width 295 height 22
click at [368, 212] on button "Spam" at bounding box center [363, 210] width 58 height 22
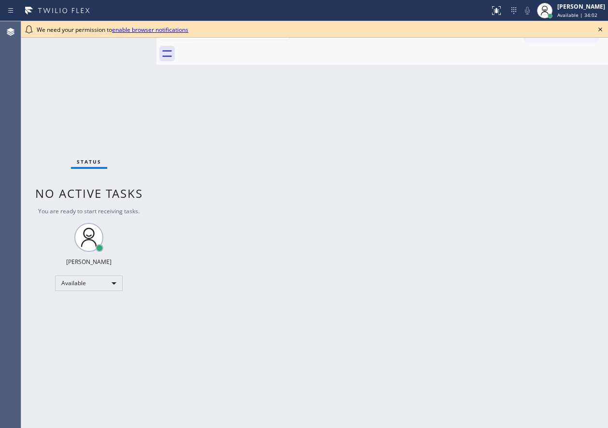
drag, startPoint x: 602, startPoint y: 29, endPoint x: 489, endPoint y: 2, distance: 116.2
click at [602, 29] on icon at bounding box center [600, 30] width 12 height 12
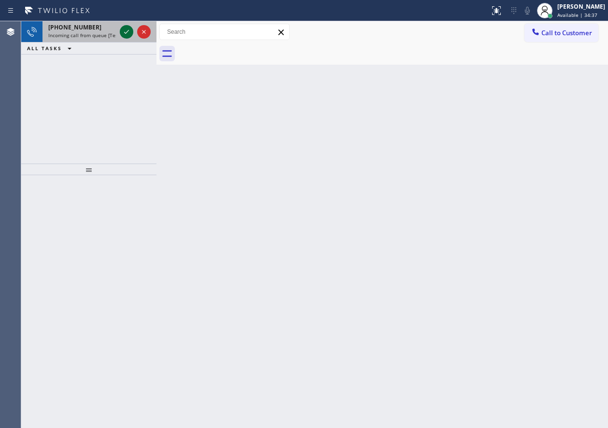
click at [125, 32] on icon at bounding box center [126, 32] width 5 height 4
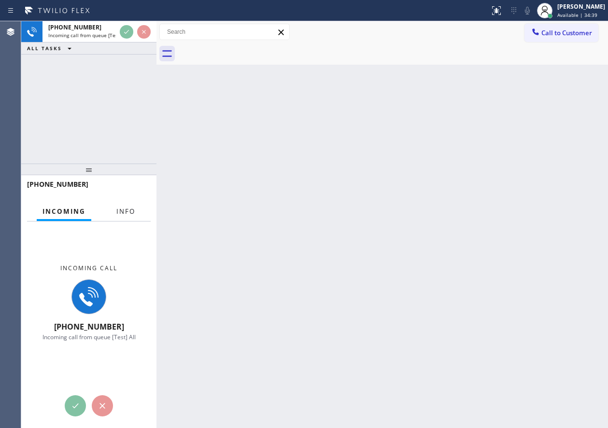
click at [131, 212] on span "Info" at bounding box center [125, 211] width 19 height 9
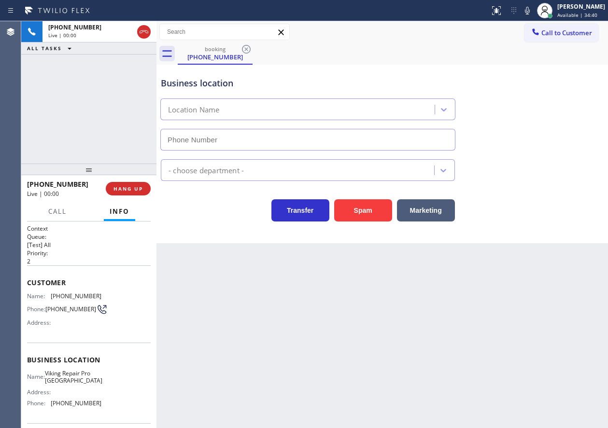
type input "(302) 321-2866"
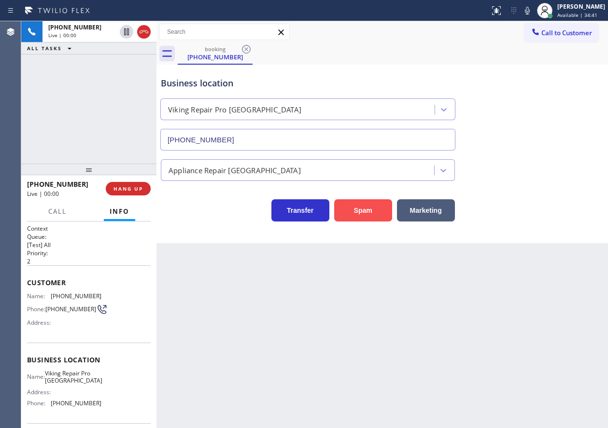
click at [351, 212] on button "Spam" at bounding box center [363, 210] width 58 height 22
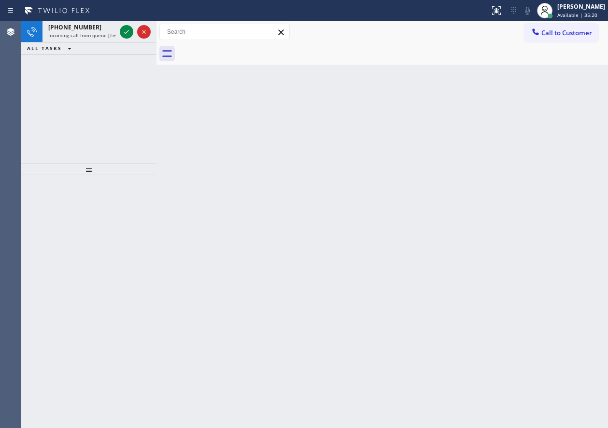
drag, startPoint x: 519, startPoint y: 199, endPoint x: 179, endPoint y: 126, distance: 348.3
click at [519, 199] on div "Back to Dashboard Change Sender ID Customers Technicians Select a contact Outbo…" at bounding box center [381, 224] width 451 height 407
click at [128, 29] on icon at bounding box center [127, 32] width 12 height 12
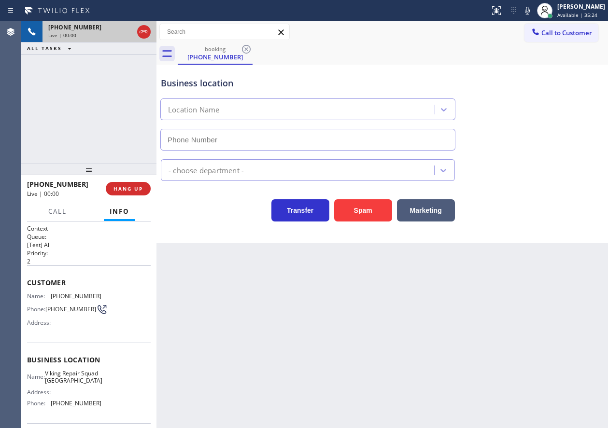
type input "(361) 203-3386"
click at [358, 203] on button "Spam" at bounding box center [363, 210] width 58 height 22
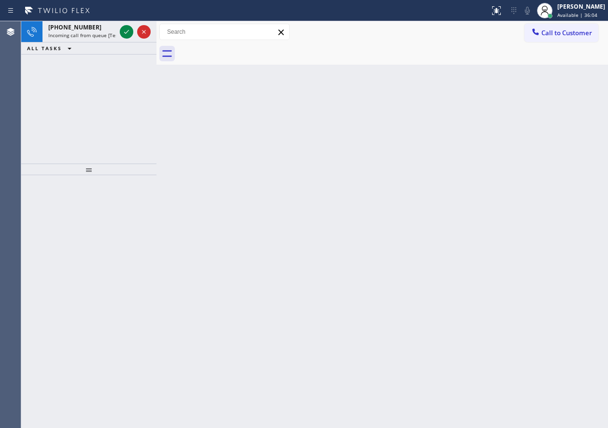
click at [527, 203] on div "Back to Dashboard Change Sender ID Customers Technicians Select a contact Outbo…" at bounding box center [381, 224] width 451 height 407
click at [129, 30] on icon at bounding box center [127, 32] width 12 height 12
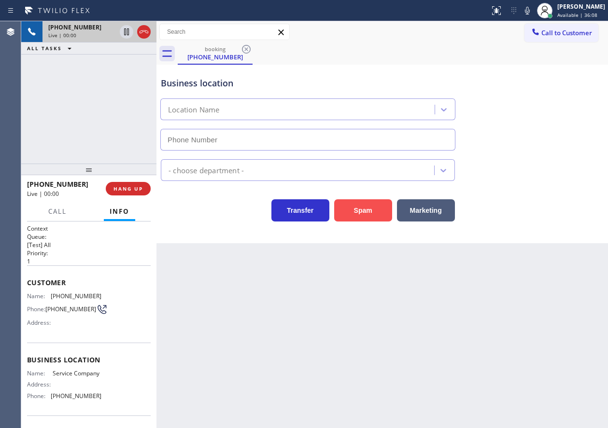
type input "(833) 605-6224"
click at [353, 206] on button "Spam" at bounding box center [363, 210] width 58 height 22
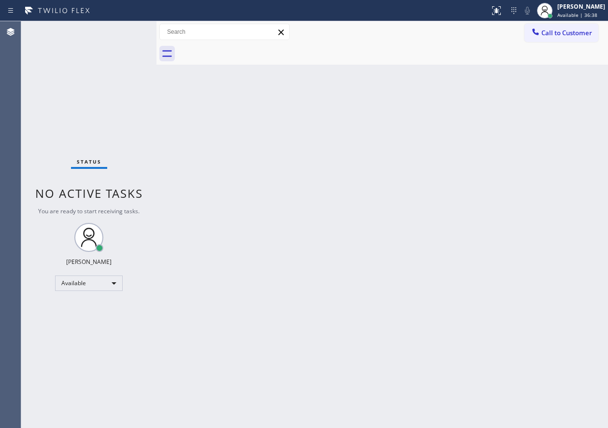
click at [553, 170] on div "Back to Dashboard Change Sender ID Customers Technicians Select a contact Outbo…" at bounding box center [381, 224] width 451 height 407
